Goal: Find specific page/section

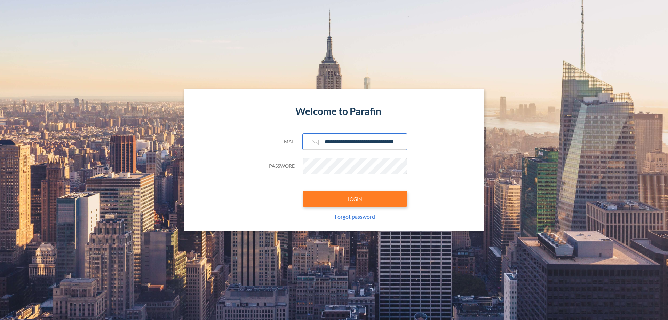
type input "**********"
click at [355, 199] on button "LOGIN" at bounding box center [355, 199] width 104 height 16
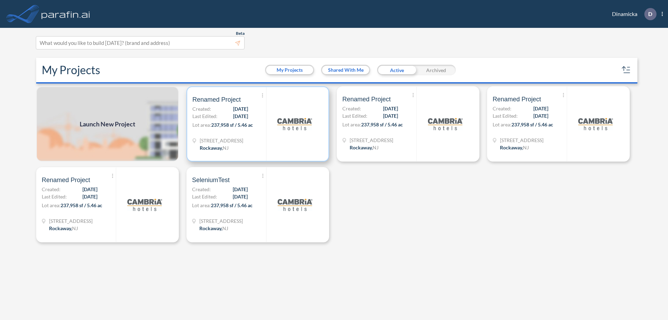
scroll to position [2, 0]
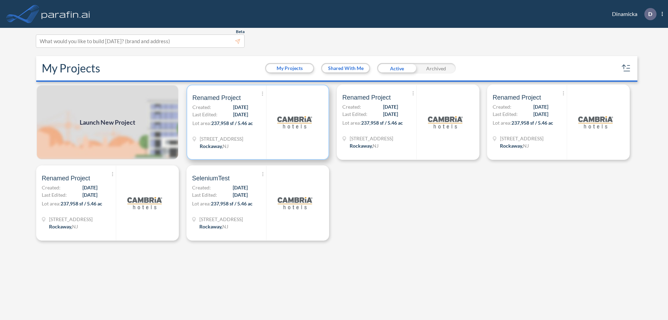
click at [258, 122] on p "Lot area: 237,958 sf / 5.46 ac" at bounding box center [229, 124] width 74 height 10
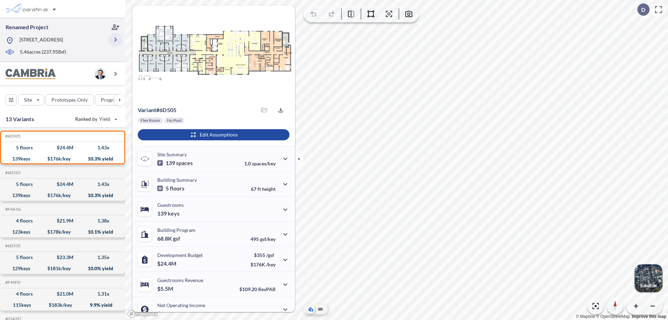
click at [115, 40] on icon "button" at bounding box center [115, 39] width 8 height 8
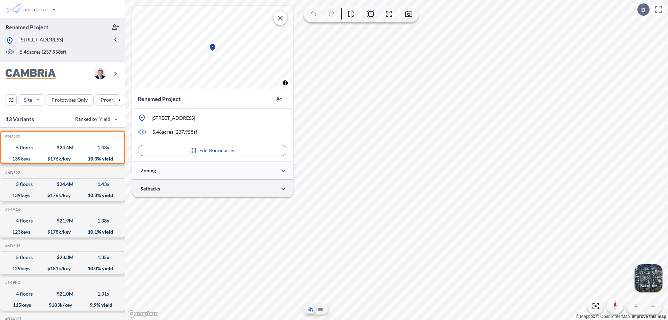
click at [213, 188] on div at bounding box center [212, 189] width 161 height 18
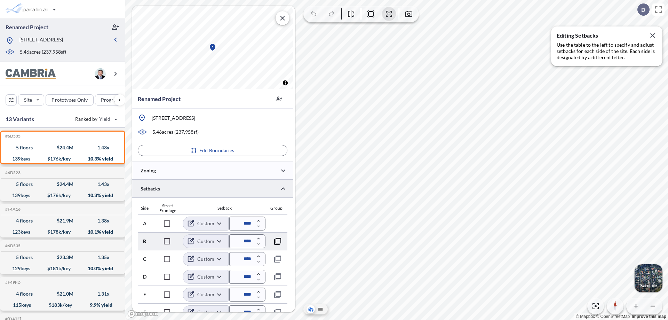
scroll to position [186, 0]
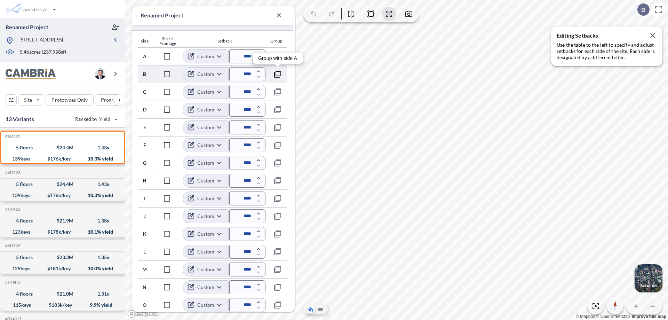
click at [278, 74] on icon "button" at bounding box center [277, 74] width 8 height 8
